Goal: Information Seeking & Learning: Learn about a topic

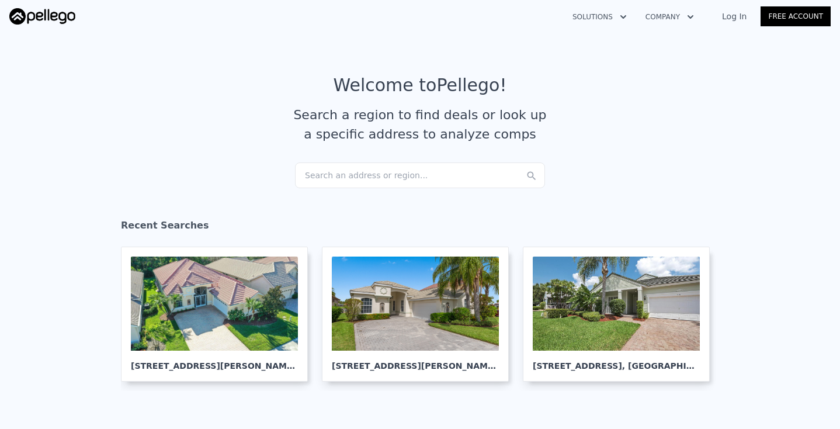
click at [367, 175] on div "Search an address or region..." at bounding box center [420, 175] width 250 height 26
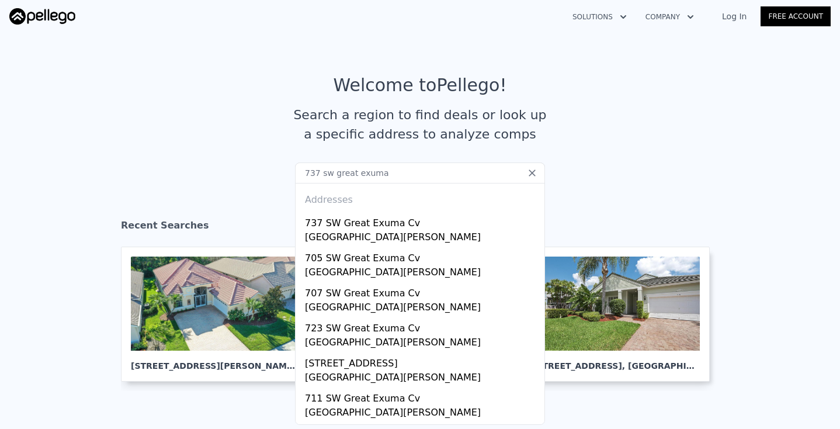
type input "737 sw great exam"
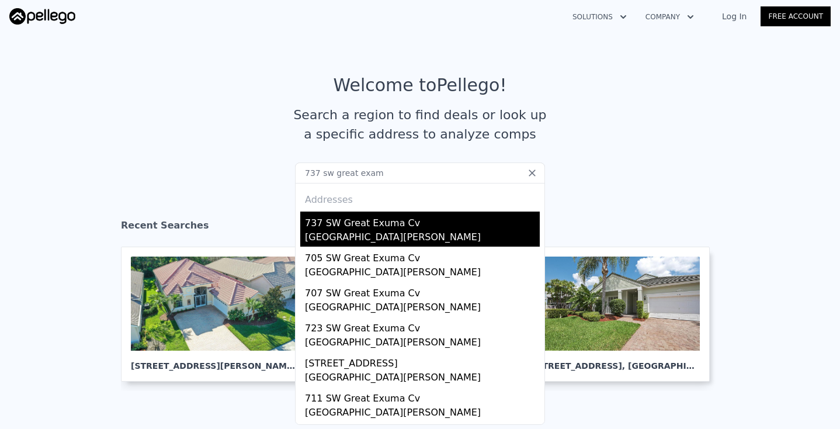
drag, startPoint x: 380, startPoint y: 193, endPoint x: 378, endPoint y: 235, distance: 42.1
click at [378, 235] on div "[GEOGRAPHIC_DATA][PERSON_NAME]" at bounding box center [422, 238] width 235 height 16
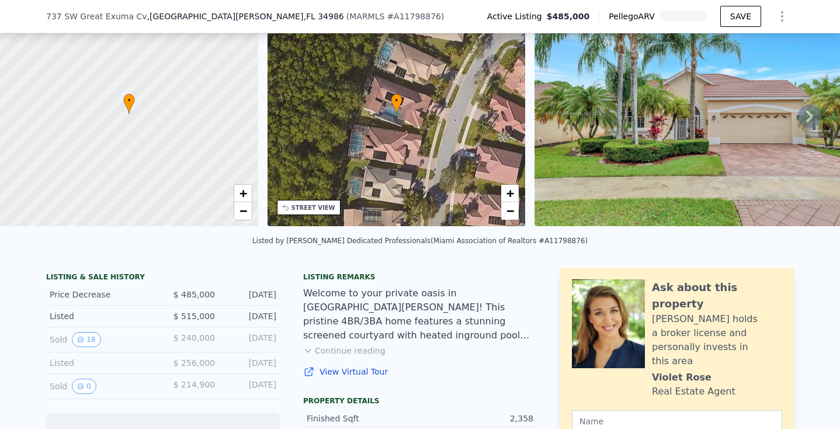
scroll to position [70, 0]
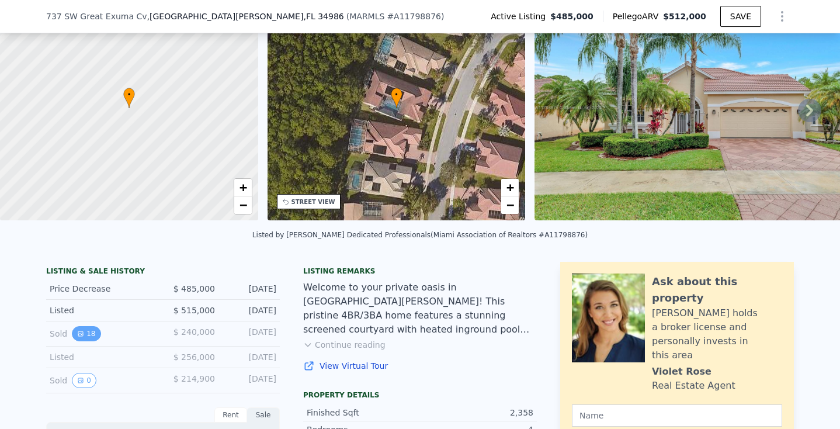
click at [85, 330] on button "18" at bounding box center [86, 333] width 29 height 15
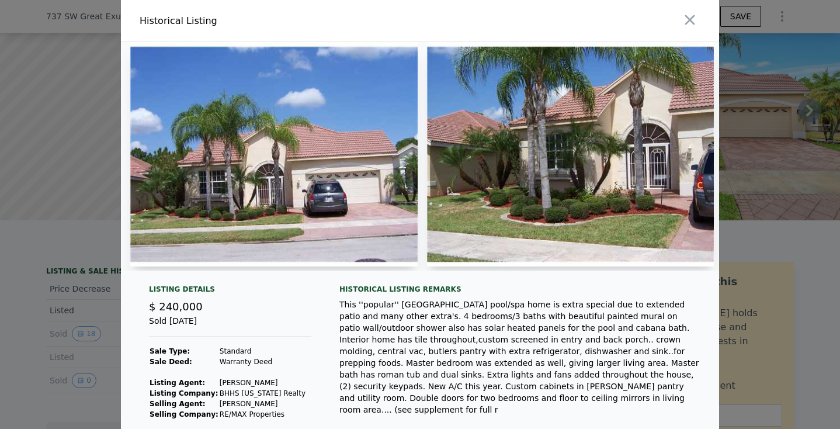
scroll to position [0, 0]
click at [295, 154] on img at bounding box center [273, 154] width 287 height 224
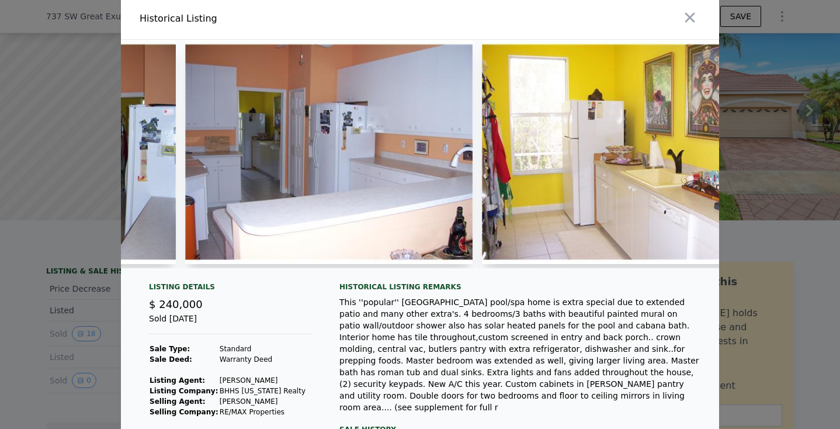
scroll to position [0, 2919]
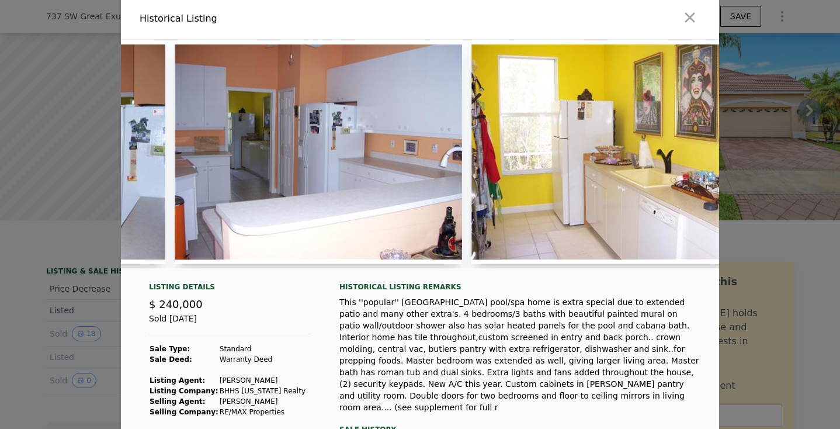
drag, startPoint x: 231, startPoint y: 171, endPoint x: 324, endPoint y: 172, distance: 92.9
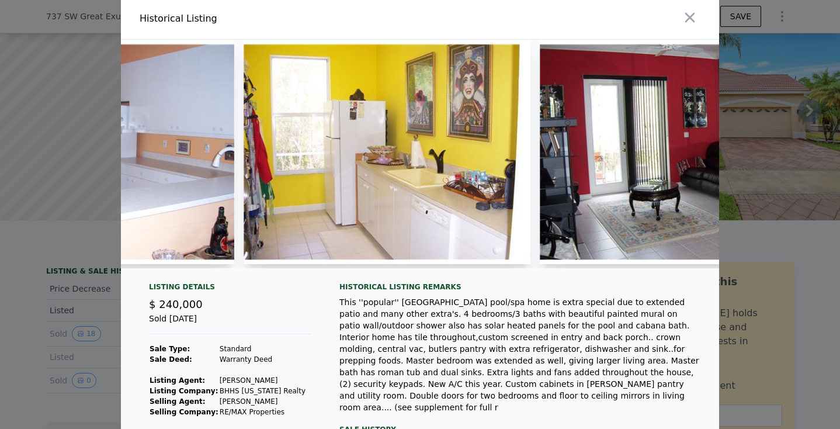
scroll to position [0, 3169]
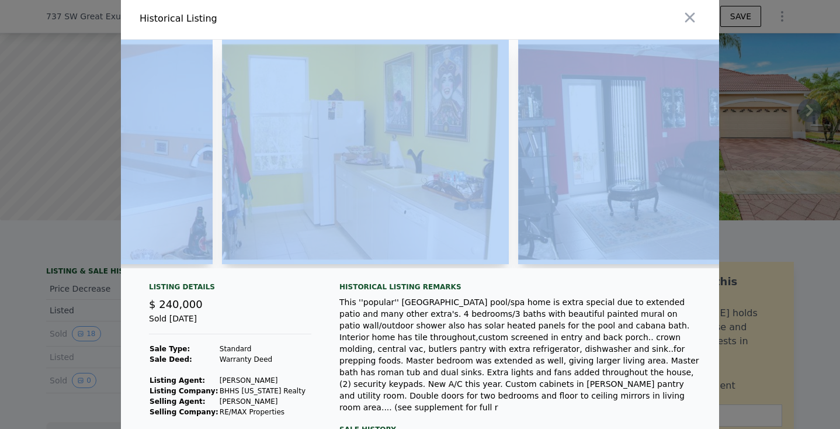
click at [523, 267] on div at bounding box center [420, 154] width 598 height 228
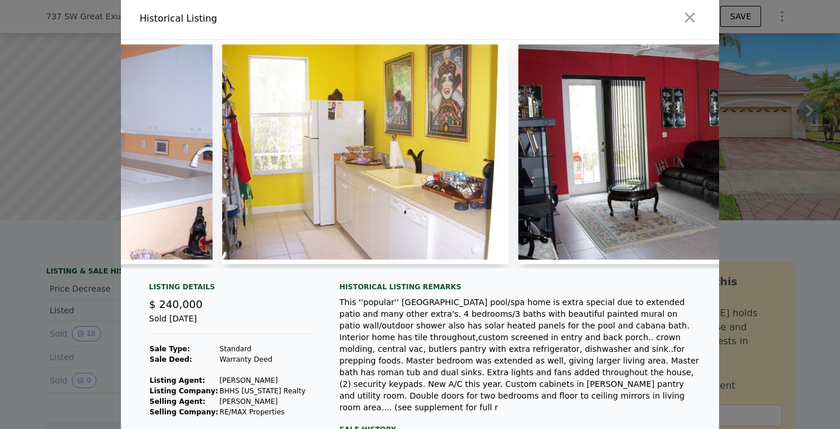
click at [523, 287] on div "Historical Listing remarks" at bounding box center [519, 286] width 361 height 9
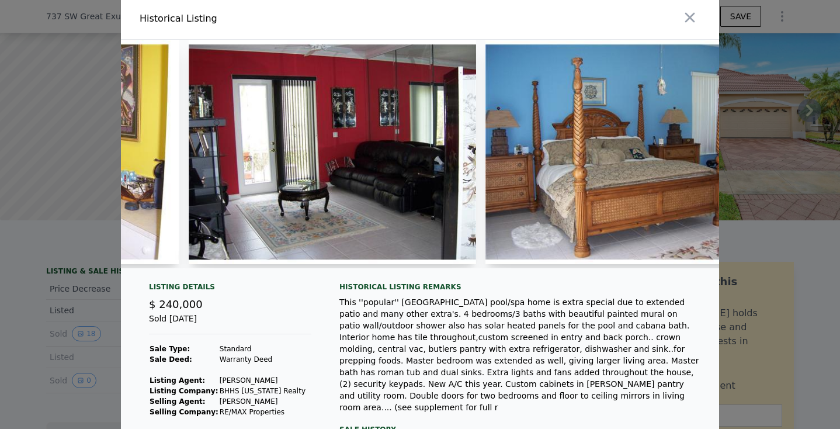
scroll to position [0, 3541]
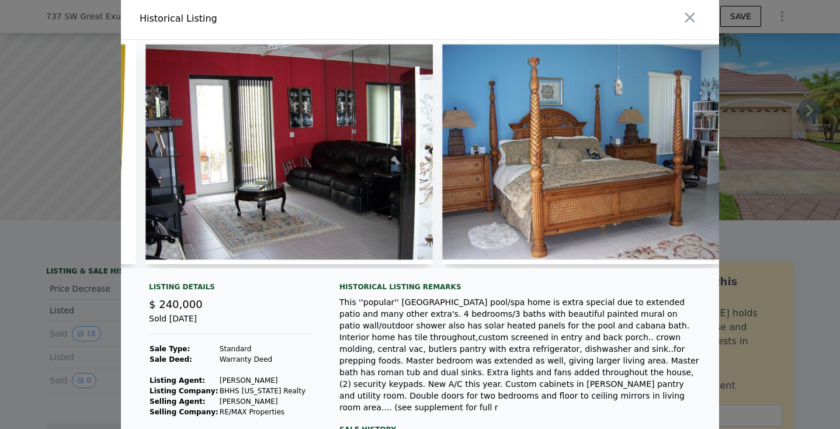
drag, startPoint x: 558, startPoint y: 265, endPoint x: 576, endPoint y: 265, distance: 18.7
click at [577, 265] on div at bounding box center [585, 154] width 287 height 228
drag, startPoint x: 573, startPoint y: 266, endPoint x: 579, endPoint y: 265, distance: 6.0
click at [583, 266] on div at bounding box center [585, 154] width 287 height 228
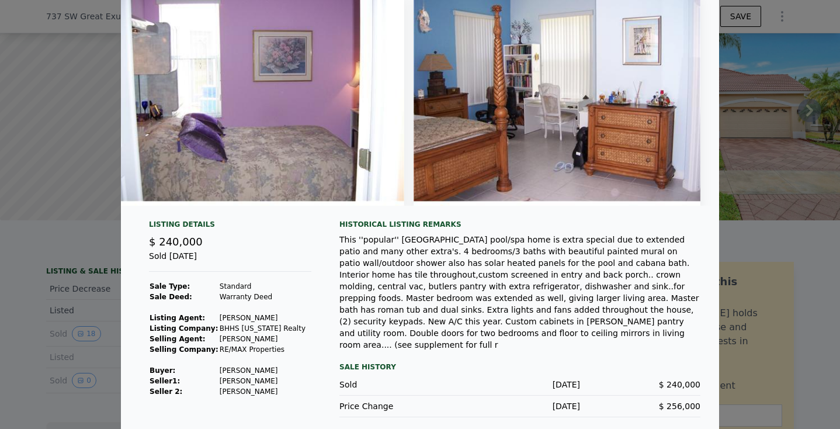
scroll to position [60, 0]
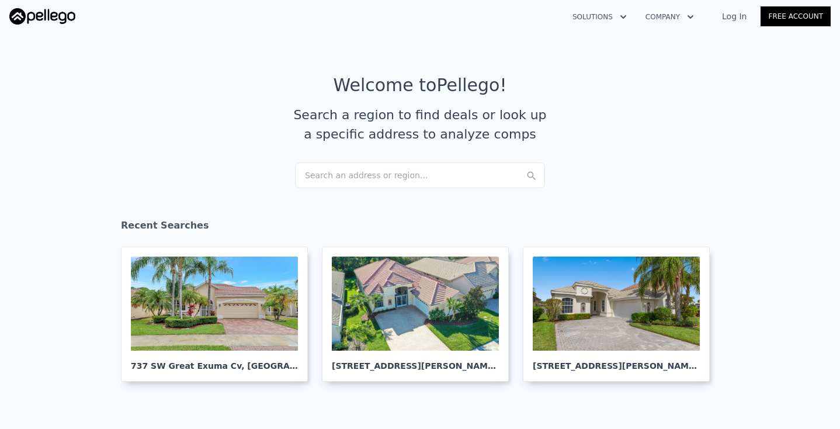
click at [371, 178] on div "Search an address or region..." at bounding box center [420, 175] width 250 height 26
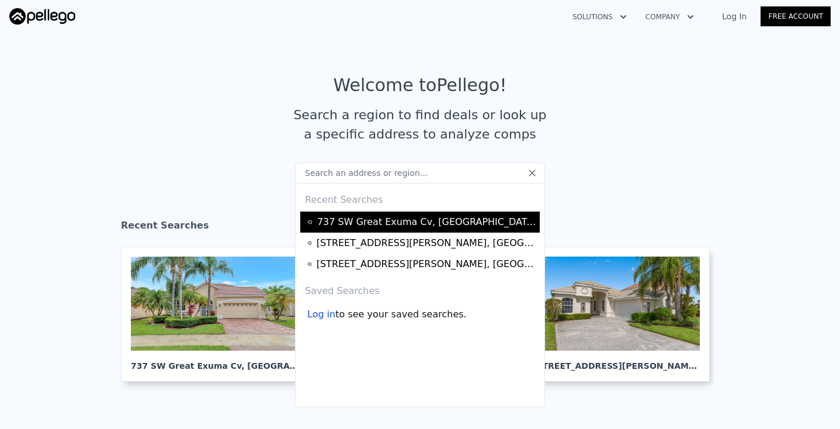
click at [355, 213] on div "[STREET_ADDRESS][PERSON_NAME]" at bounding box center [419, 221] width 239 height 21
click at [356, 221] on div "[STREET_ADDRESS][PERSON_NAME]" at bounding box center [426, 222] width 219 height 14
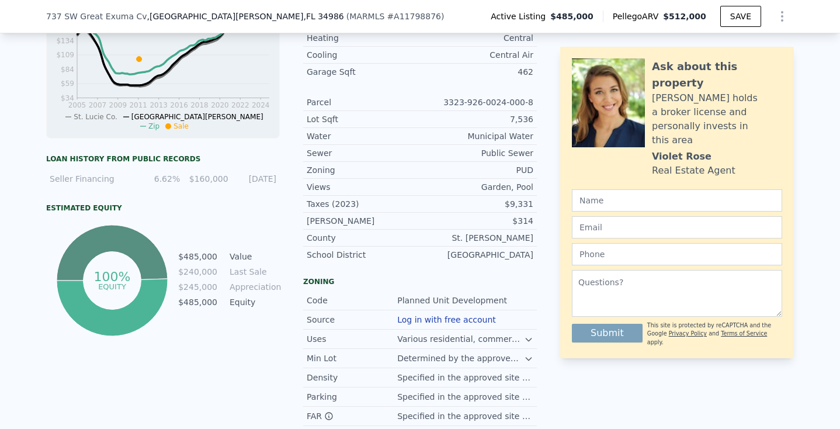
scroll to position [564, 0]
